Goal: Complete application form: Complete application form

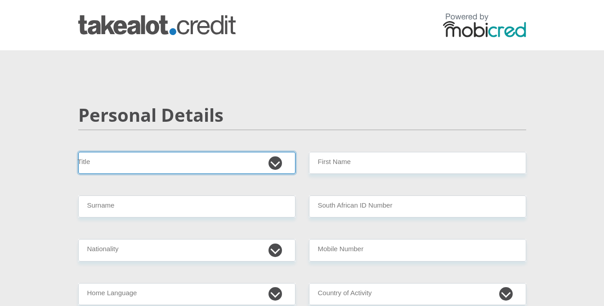
click at [216, 162] on select "Mr Ms Mrs Dr Other" at bounding box center [186, 163] width 217 height 22
select select "Ms"
click at [78, 152] on select "Mr Ms Mrs Dr Other" at bounding box center [186, 163] width 217 height 22
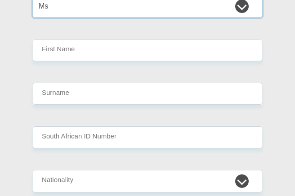
scroll to position [135, 0]
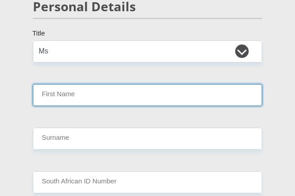
click at [151, 103] on input "First Name" at bounding box center [147, 95] width 229 height 22
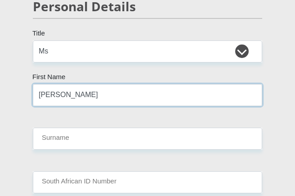
type input "Nadia"
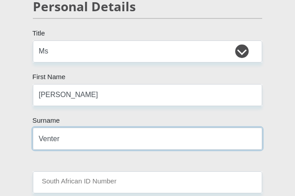
type input "Venter"
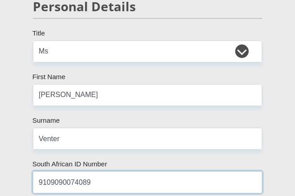
type input "9109090074089"
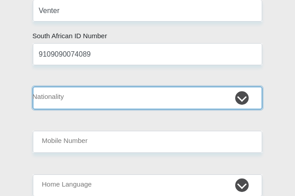
click at [118, 103] on select "South Africa Afghanistan Aland Islands Albania Algeria America Samoa American V…" at bounding box center [147, 98] width 229 height 22
select select "ZAF"
click at [33, 87] on select "South Africa Afghanistan Aland Islands Albania Algeria America Samoa American V…" at bounding box center [147, 98] width 229 height 22
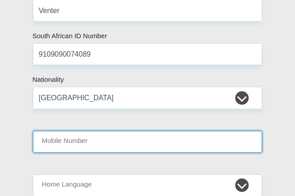
click at [82, 134] on input "Mobile Number" at bounding box center [147, 142] width 229 height 22
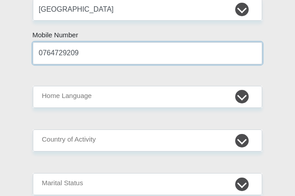
scroll to position [353, 0]
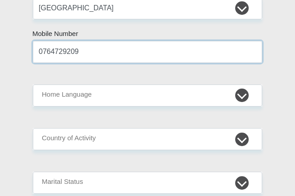
type input "0764729209"
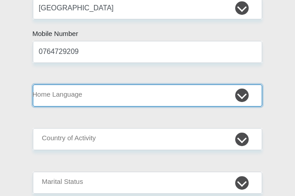
click at [82, 99] on select "Afrikaans English Sepedi South Ndebele Southern Sotho Swati Tsonga Tswana Venda…" at bounding box center [147, 95] width 229 height 22
select select "afr"
click at [33, 84] on select "Afrikaans English Sepedi South Ndebele Southern Sotho Swati Tsonga Tswana Venda…" at bounding box center [147, 95] width 229 height 22
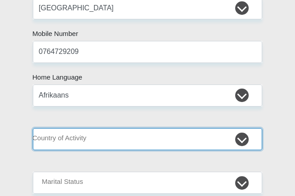
click at [111, 149] on select "South Africa Afghanistan Aland Islands Albania Algeria America Samoa American V…" at bounding box center [147, 139] width 229 height 22
select select "ZAF"
click at [33, 128] on select "South Africa Afghanistan Aland Islands Albania Algeria America Samoa American V…" at bounding box center [147, 139] width 229 height 22
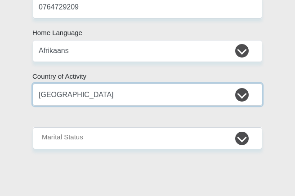
scroll to position [398, 0]
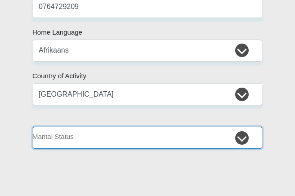
click at [96, 133] on select "Married ANC Single Divorced Widowed Married COP or Customary Law" at bounding box center [147, 138] width 229 height 22
select select "2"
click at [33, 127] on select "Married ANC Single Divorced Widowed Married COP or Customary Law" at bounding box center [147, 138] width 229 height 22
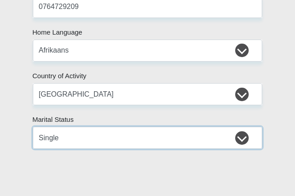
scroll to position [533, 0]
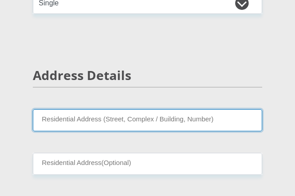
click at [115, 123] on input "Residential Address (Street, Complex / Building, Number)" at bounding box center [147, 120] width 229 height 22
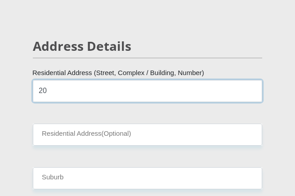
scroll to position [578, 0]
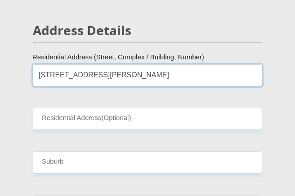
type input "20 De Bruyn Street"
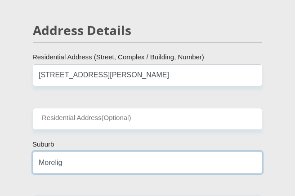
type input "Morelig"
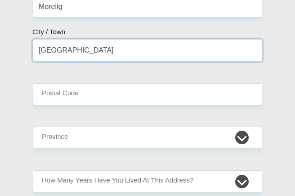
scroll to position [734, 0]
type input "Bethlehem"
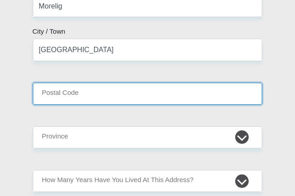
click at [103, 99] on input "Postal Code" at bounding box center [147, 94] width 229 height 22
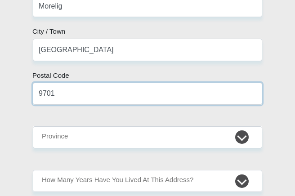
type input "9701"
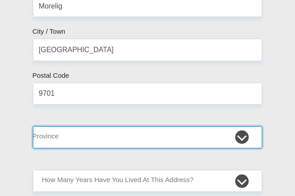
select select "Free State"
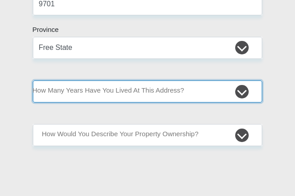
scroll to position [824, 0]
click at [166, 85] on select "less than 1 year 1-3 years 3-5 years 5+ years" at bounding box center [147, 91] width 229 height 22
select select "5"
click at [33, 80] on select "less than 1 year 1-3 years 3-5 years 5+ years" at bounding box center [147, 91] width 229 height 22
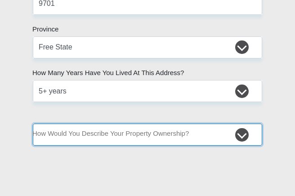
click at [80, 134] on select "Owned Rented Family Owned Company Dwelling" at bounding box center [147, 135] width 229 height 22
select select "Rented"
click at [33, 124] on select "Owned Rented Family Owned Company Dwelling" at bounding box center [147, 135] width 229 height 22
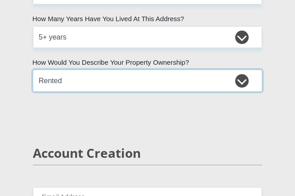
scroll to position [959, 0]
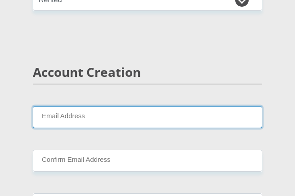
click at [71, 118] on input "Email Address" at bounding box center [147, 117] width 229 height 22
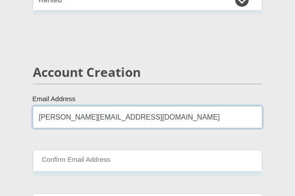
type input "nadia_venter@hotmail.com"
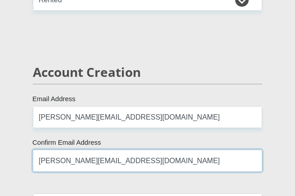
type input "nadia_venter@hotmail.com"
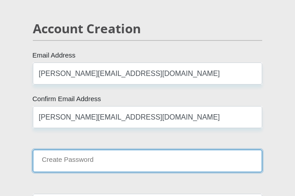
scroll to position [1023, 0]
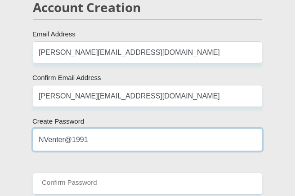
type input "NVenter@1991"
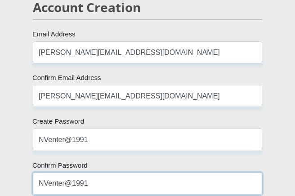
type input "NVenter@1991"
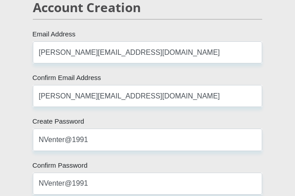
scroll to position [1275, 0]
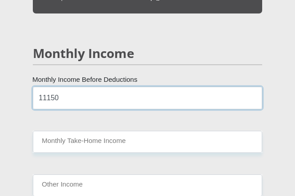
click at [107, 97] on input "11150" at bounding box center [147, 98] width 229 height 22
click at [121, 98] on input "11150.00" at bounding box center [147, 98] width 229 height 22
drag, startPoint x: 57, startPoint y: 99, endPoint x: 30, endPoint y: 100, distance: 27.4
click at [30, 100] on div "11150.00 Monthly Income Before Deductions" at bounding box center [147, 98] width 243 height 22
type input "12000.00"
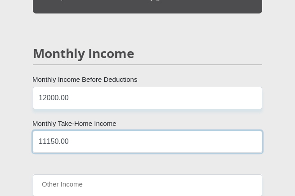
type input "11150.00"
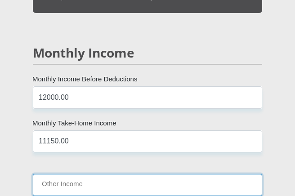
scroll to position [1410, 0]
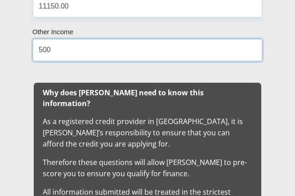
type input "500"
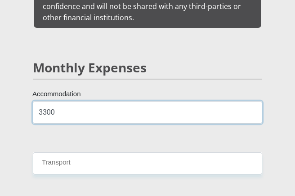
type input "3300"
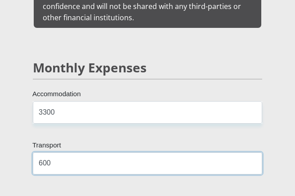
type input "600"
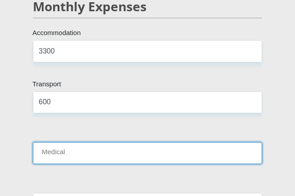
scroll to position [1712, 0]
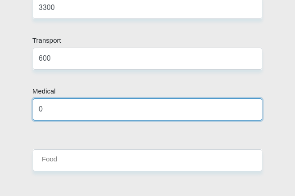
type input "0"
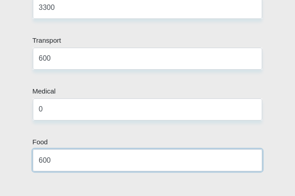
type input "600"
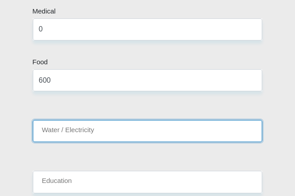
scroll to position [1813, 0]
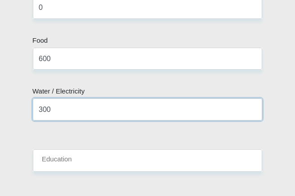
type input "300"
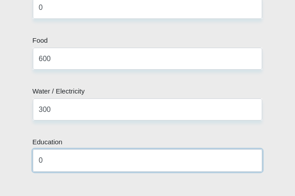
type input "0"
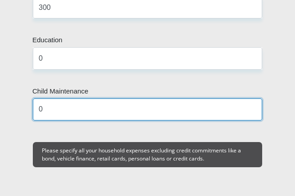
type input "0"
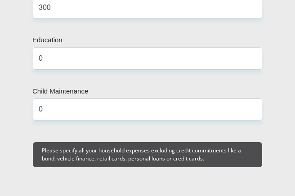
scroll to position [2054, 0]
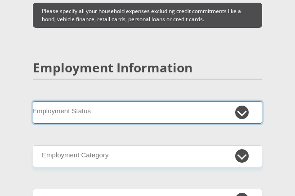
click at [98, 101] on select "Permanent/Full-time Part-time/Casual Contract Worker Self-Employed Housewife Re…" at bounding box center [147, 112] width 229 height 22
select select "1"
click at [33, 101] on select "Permanent/Full-time Part-time/Casual Contract Worker Self-Employed Housewife Re…" at bounding box center [147, 112] width 229 height 22
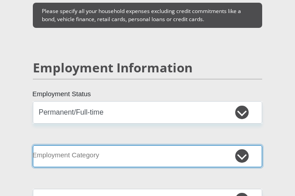
click at [90, 145] on select "AGRICULTURE ALCOHOL & TOBACCO CONSTRUCTION MATERIALS METALLURGY EQUIPMENT FOR R…" at bounding box center [147, 156] width 229 height 22
select select "53"
click at [33, 145] on select "AGRICULTURE ALCOHOL & TOBACCO CONSTRUCTION MATERIALS METALLURGY EQUIPMENT FOR R…" at bounding box center [147, 156] width 229 height 22
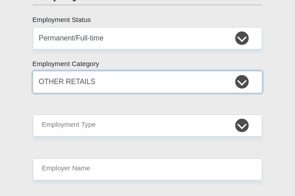
scroll to position [2144, 0]
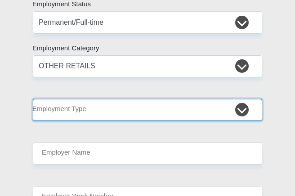
click at [126, 104] on select "College/Lecturer Craft Seller Creative Driver Executive Farmer Forces - Non Com…" at bounding box center [147, 110] width 229 height 22
select select "Manager"
click at [33, 99] on select "College/Lecturer Craft Seller Creative Driver Executive Farmer Forces - Non Com…" at bounding box center [147, 110] width 229 height 22
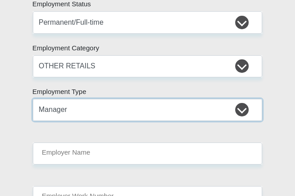
scroll to position [2189, 0]
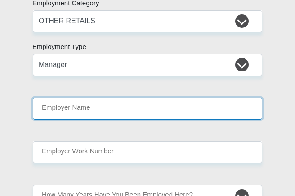
click at [103, 98] on input "Employer Name" at bounding box center [147, 109] width 229 height 22
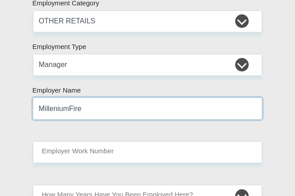
type input "MilleniumFire"
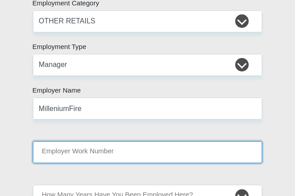
click at [97, 141] on input "Employer Work Number" at bounding box center [147, 152] width 229 height 22
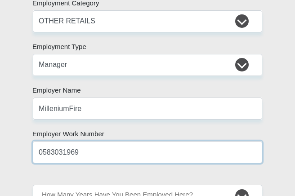
type input "0583031969"
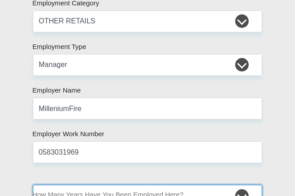
click at [124, 185] on select "less than 1 year 1-3 years 3-5 years 5+ years" at bounding box center [147, 196] width 229 height 22
select select "60"
click at [33, 185] on select "less than 1 year 1-3 years 3-5 years 5+ years" at bounding box center [147, 196] width 229 height 22
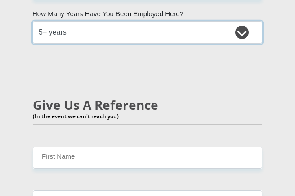
scroll to position [2369, 0]
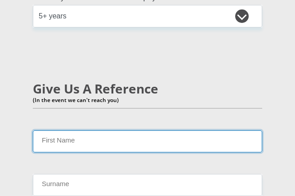
click at [102, 130] on input "First Name" at bounding box center [147, 141] width 229 height 22
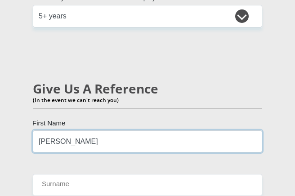
type input "Natasha"
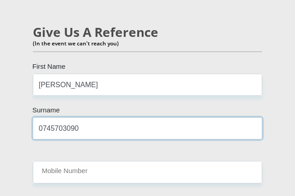
scroll to position [2504, 0]
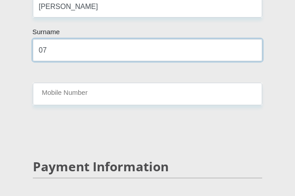
type input "0"
type input "Nortje"
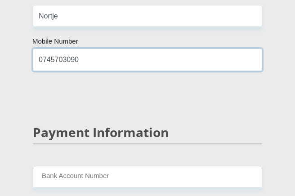
scroll to position [2594, 0]
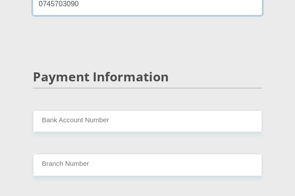
type input "0745703090"
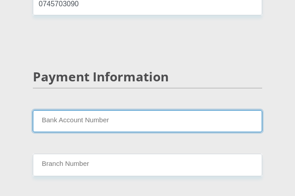
click at [116, 110] on input "Bank Account Number" at bounding box center [147, 121] width 229 height 22
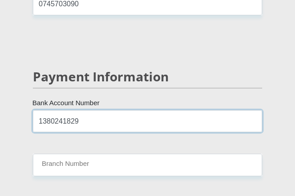
type input "1380241829"
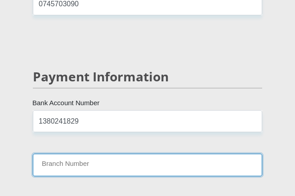
click at [108, 158] on input "Branch Number" at bounding box center [147, 165] width 229 height 22
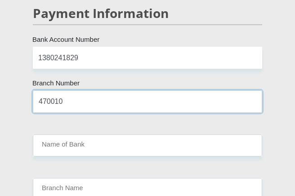
scroll to position [2729, 0]
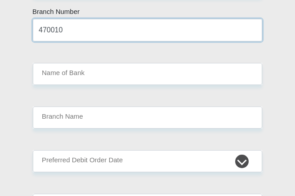
type input "470010"
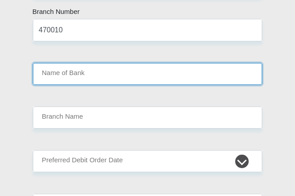
click at [77, 63] on input "Name of Bank" at bounding box center [147, 74] width 229 height 22
type input "CAPITEC BANK LIMITED"
type input "CAPITEC BANK CPC"
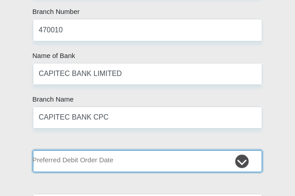
click at [107, 150] on select "1st 2nd 3rd 4th 5th 7th 18th 19th 20th 21st 22nd 23rd 24th 25th 26th 27th 28th …" at bounding box center [147, 161] width 229 height 22
click at [33, 150] on select "1st 2nd 3rd 4th 5th 7th 18th 19th 20th 21st 22nd 23rd 24th 25th 26th 27th 28th …" at bounding box center [147, 161] width 229 height 22
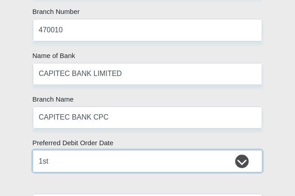
click at [82, 151] on select "1st 2nd 3rd 4th 5th 7th 18th 19th 20th 21st 22nd 23rd 24th 25th 26th 27th 28th …" at bounding box center [147, 161] width 229 height 22
select select "2"
click at [33, 150] on select "1st 2nd 3rd 4th 5th 7th 18th 19th 20th 21st 22nd 23rd 24th 25th 26th 27th 28th …" at bounding box center [147, 161] width 229 height 22
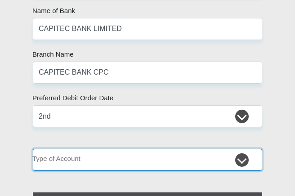
click at [101, 149] on select "Cheque Savings" at bounding box center [147, 160] width 229 height 22
select select "SAV"
click at [33, 149] on select "Cheque Savings" at bounding box center [147, 160] width 229 height 22
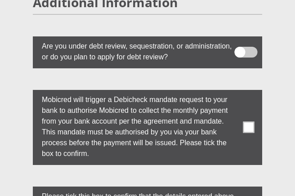
scroll to position [3583, 0]
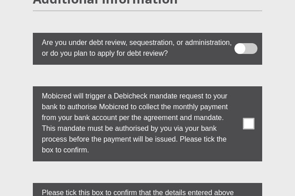
click at [249, 118] on span at bounding box center [248, 123] width 11 height 11
click at [242, 88] on input "checkbox" at bounding box center [242, 88] width 0 height 0
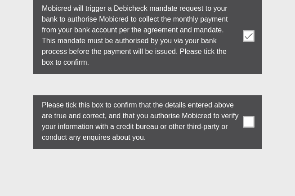
scroll to position [3673, 0]
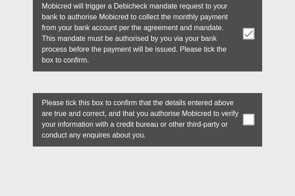
click at [247, 114] on span at bounding box center [248, 119] width 11 height 11
click at [242, 95] on input "checkbox" at bounding box center [242, 95] width 0 height 0
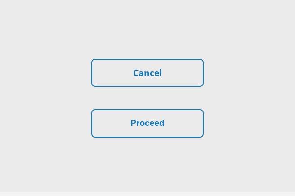
scroll to position [3852, 0]
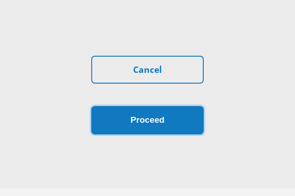
click at [166, 112] on button "Proceed" at bounding box center [147, 120] width 112 height 28
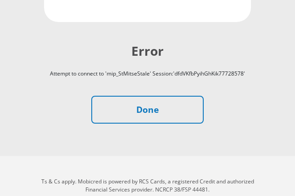
scroll to position [316, 0]
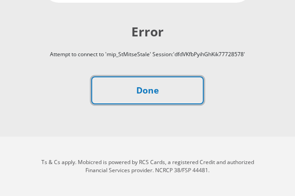
click at [145, 95] on link "Done" at bounding box center [147, 90] width 112 height 28
